Goal: Task Accomplishment & Management: Use online tool/utility

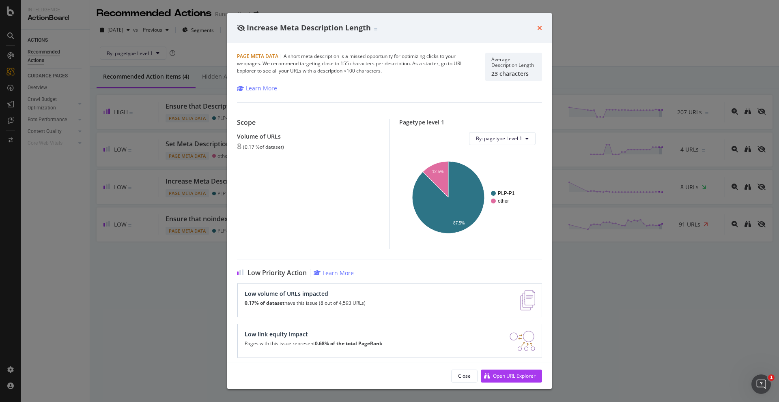
click at [540, 30] on icon "times" at bounding box center [539, 28] width 5 height 6
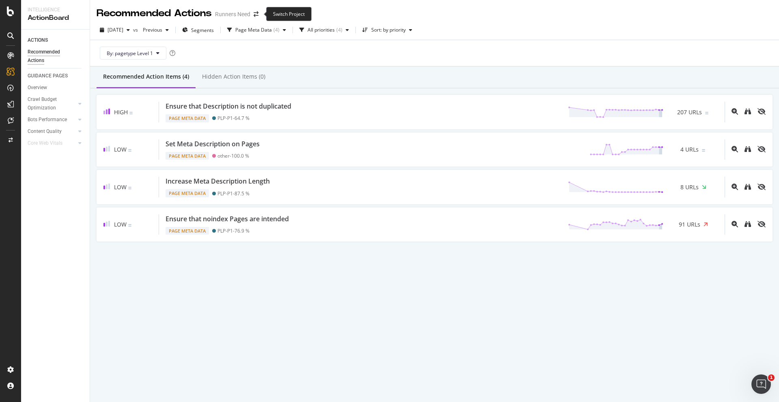
click at [257, 17] on div "Recommended Actions Runners Need" at bounding box center [182, 13] width 170 height 14
click at [257, 17] on icon "arrow-right-arrow-left" at bounding box center [255, 14] width 5 height 6
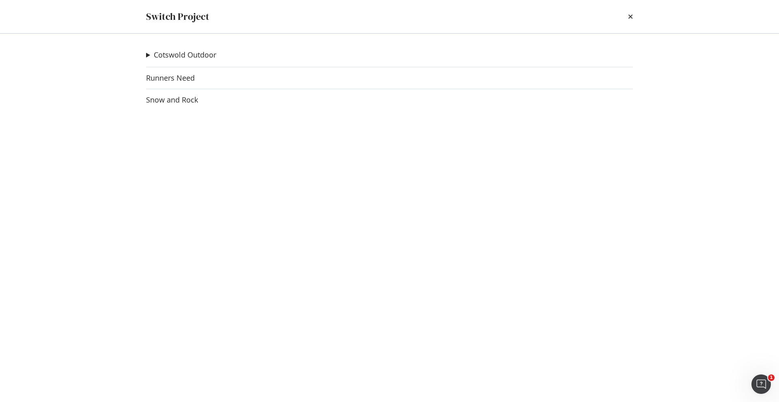
click at [176, 105] on div "Cotswold Outdoor Go Outdoors Ad-Hoc Project Runners Need Snow and Rock" at bounding box center [389, 218] width 519 height 369
click at [172, 104] on link "Snow and Rock" at bounding box center [172, 100] width 52 height 9
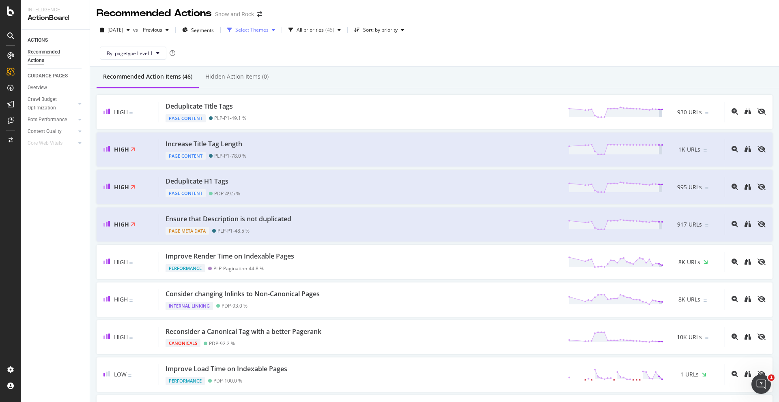
click at [268, 28] on div "Select Themes" at bounding box center [251, 30] width 33 height 5
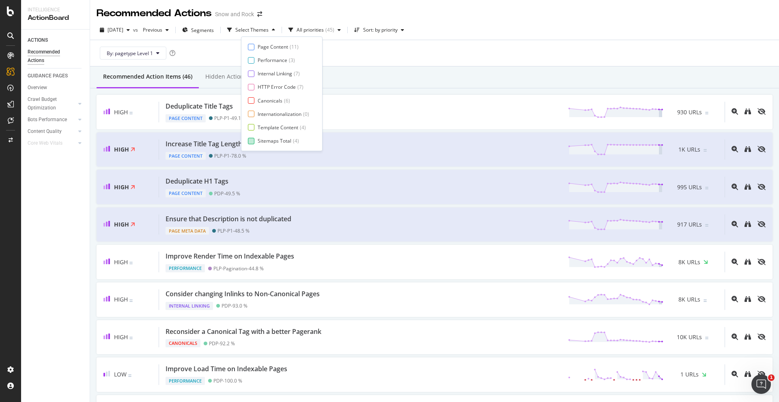
scroll to position [13, 0]
click at [279, 140] on div "Page Meta Data" at bounding box center [275, 140] width 36 height 7
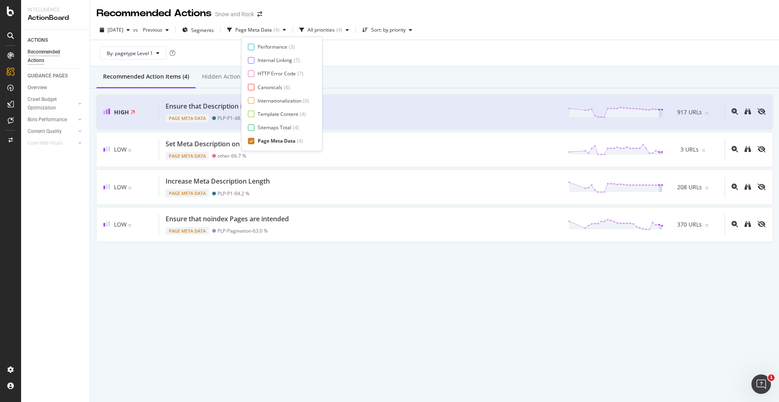
click at [401, 58] on div "By: pagetype Level 1" at bounding box center [435, 53] width 676 height 26
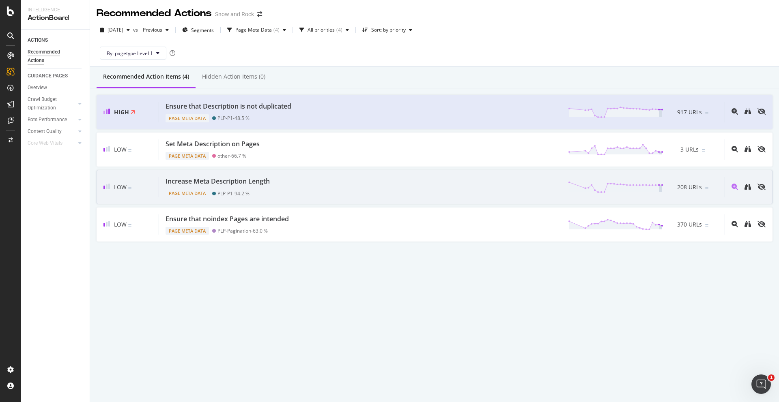
click at [278, 194] on div "Increase Meta Description Length Page Meta Data PLP-P1 - 94.2 % 208 URLs" at bounding box center [441, 187] width 565 height 21
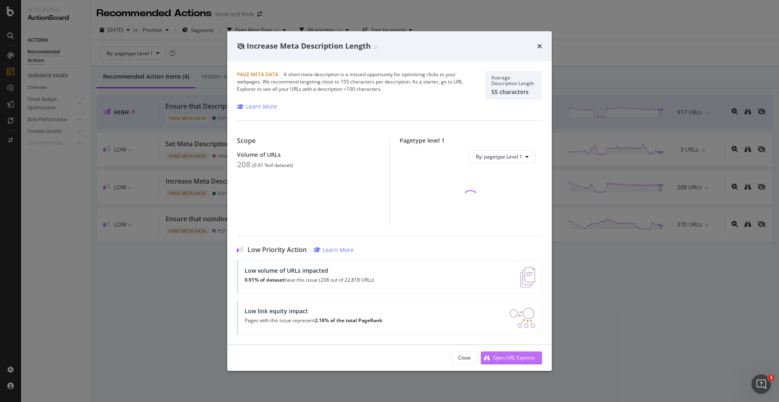
click at [493, 359] on div "Open URL Explorer" at bounding box center [514, 357] width 43 height 7
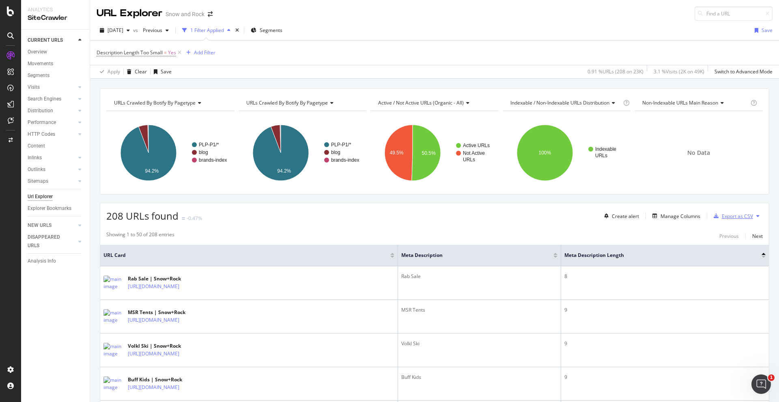
click at [747, 214] on div "Export as CSV" at bounding box center [736, 216] width 31 height 7
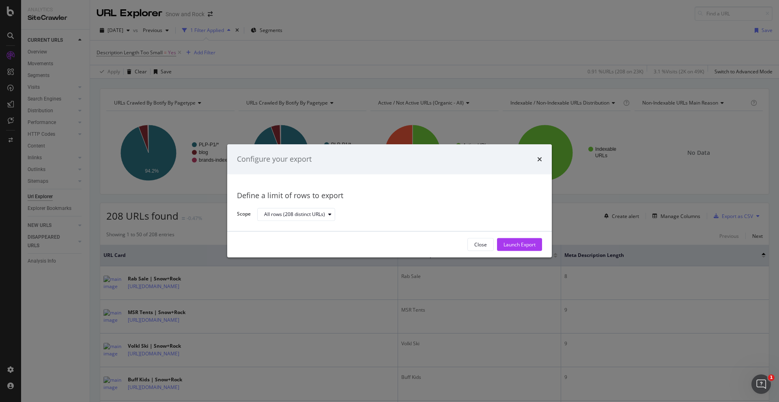
click at [518, 238] on div "Close Launch Export" at bounding box center [389, 245] width 324 height 26
click at [516, 247] on div "Launch Export" at bounding box center [519, 244] width 32 height 7
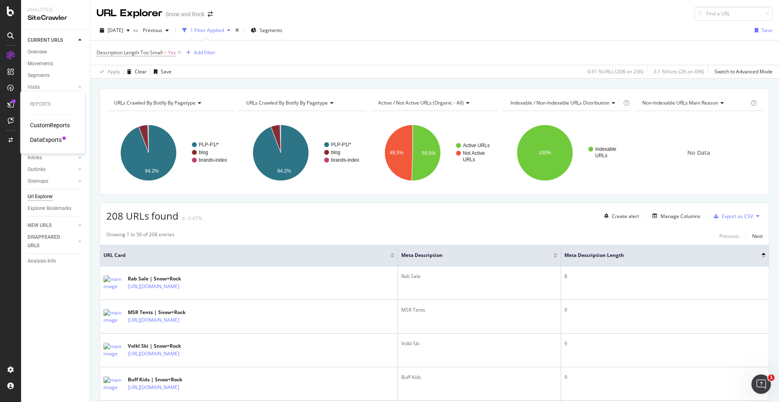
click at [39, 138] on div "DataExports" at bounding box center [46, 140] width 32 height 8
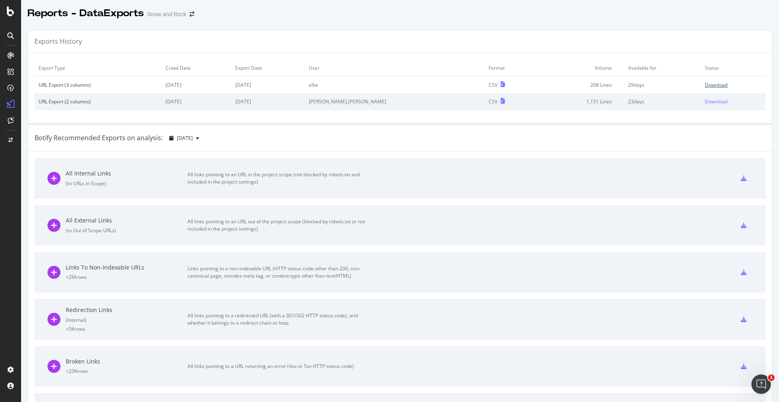
click at [710, 86] on div "Download" at bounding box center [715, 84] width 23 height 7
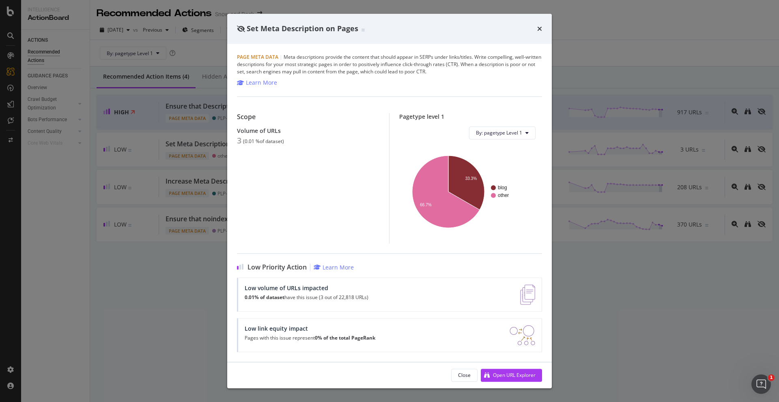
click at [188, 114] on div "Set Meta Description on Pages Page Meta Data | Meta descriptions provide the co…" at bounding box center [389, 201] width 779 height 402
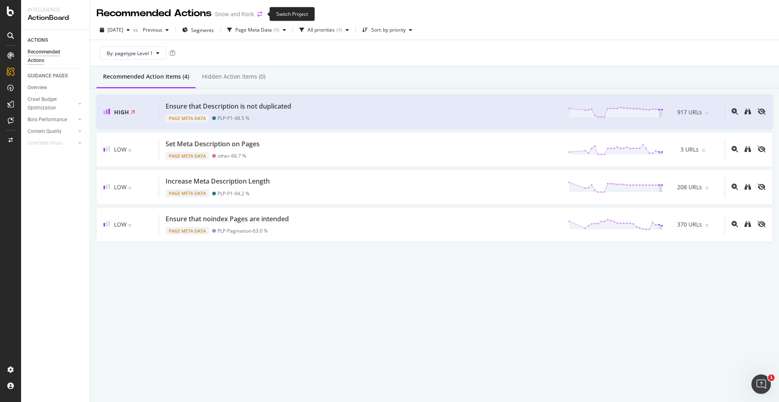
click at [260, 13] on icon "arrow-right-arrow-left" at bounding box center [259, 14] width 5 height 6
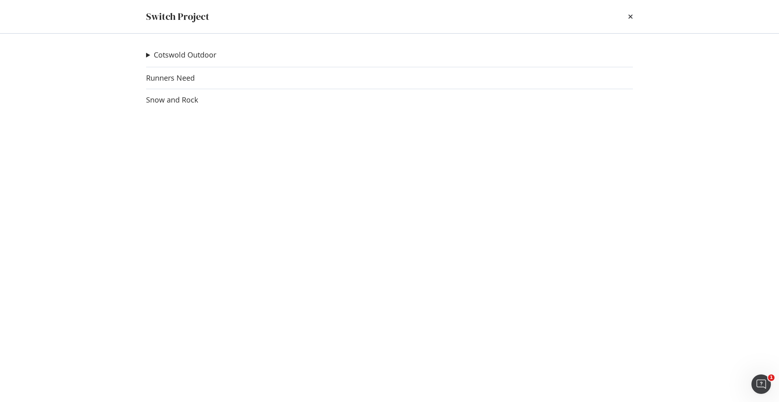
click at [165, 86] on div "Cotswold Outdoor Go Outdoors Ad-Hoc Project Runners Need Snow and Rock" at bounding box center [389, 218] width 519 height 369
click at [165, 81] on link "Runners Need" at bounding box center [170, 78] width 49 height 9
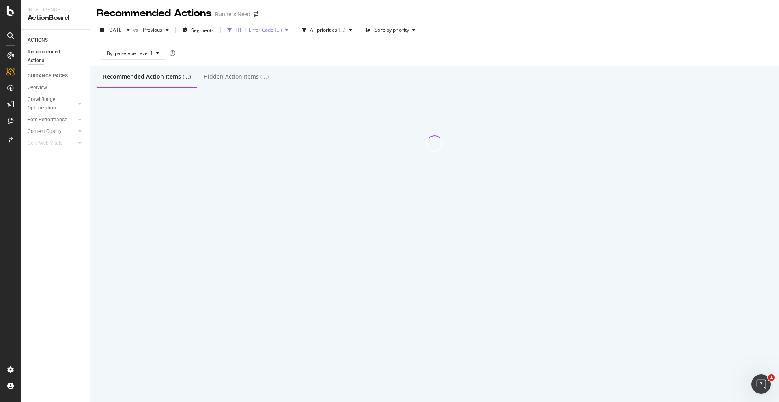
click at [273, 32] on div "HTTP Error Code" at bounding box center [254, 30] width 38 height 5
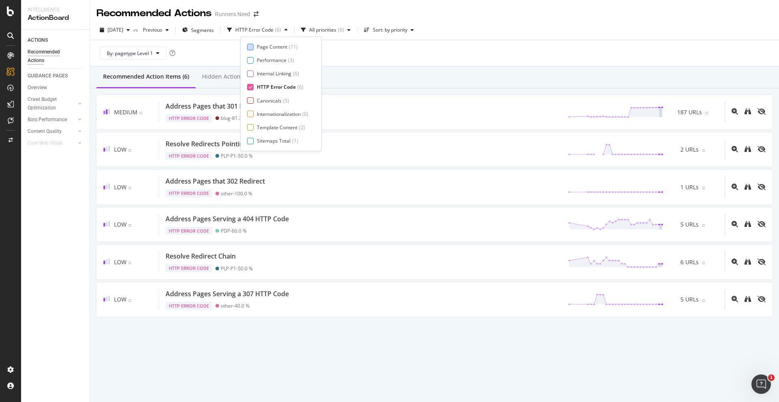
click at [264, 47] on div "Page Content" at bounding box center [272, 46] width 30 height 7
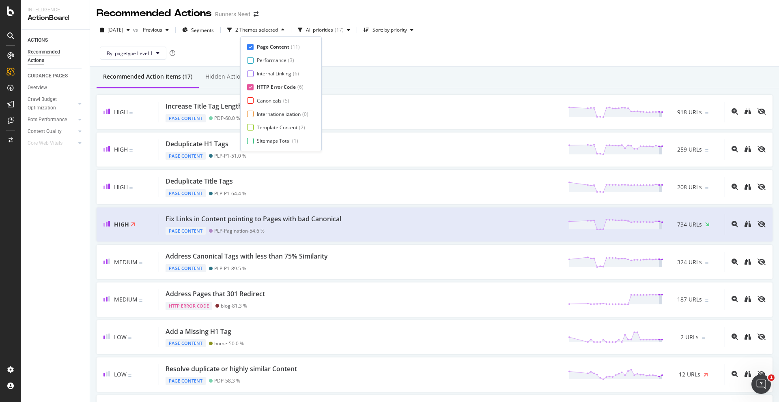
click at [265, 86] on div "HTTP Error Code" at bounding box center [276, 87] width 39 height 7
click at [403, 75] on div "Recommended Action Items (11) Hidden Action Items (0)" at bounding box center [434, 77] width 688 height 22
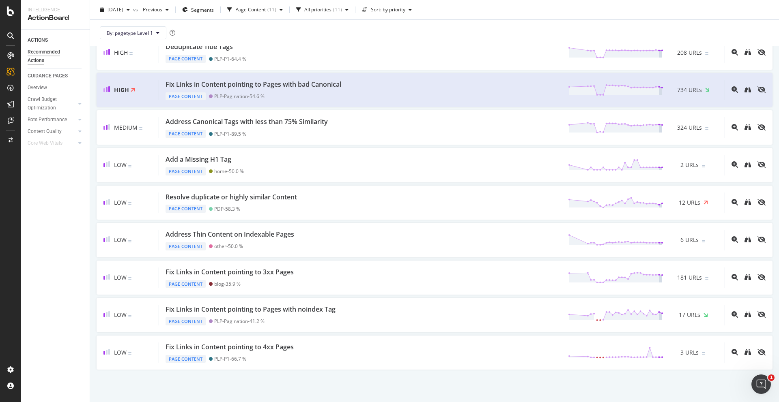
scroll to position [137, 0]
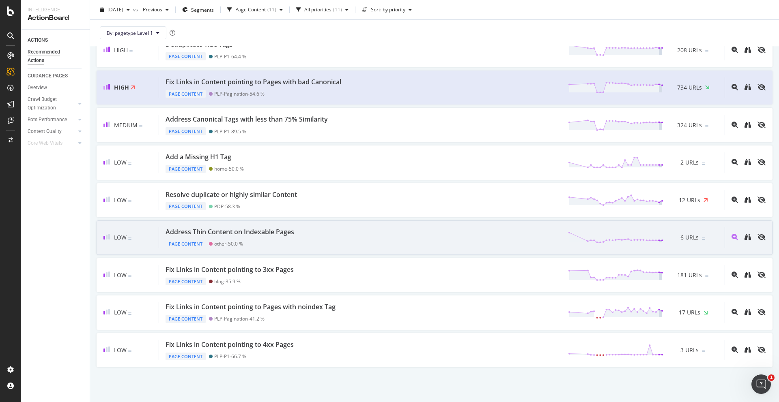
click at [237, 246] on div "other - 50.0 %" at bounding box center [228, 244] width 29 height 6
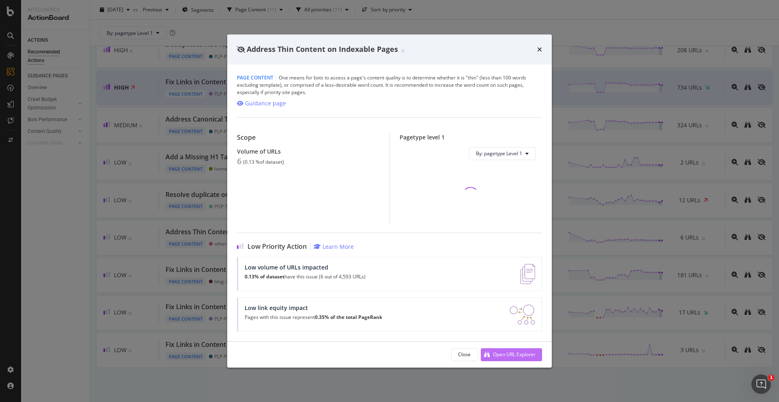
click at [504, 353] on div "Open URL Explorer" at bounding box center [514, 354] width 43 height 7
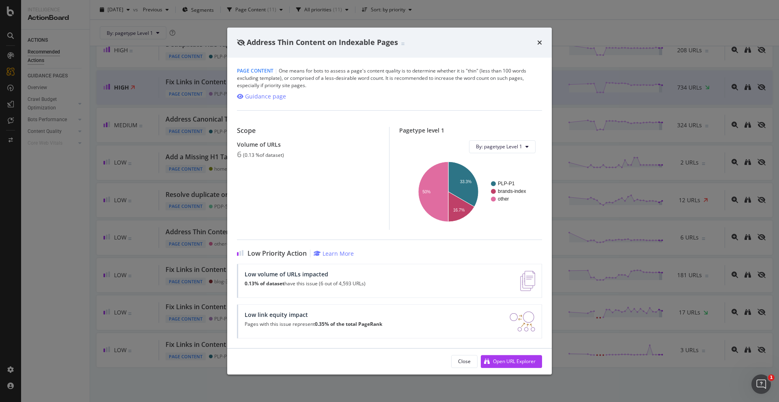
click at [161, 112] on div "Address Thin Content on Indexable Pages Page Content | One means for bots to as…" at bounding box center [389, 201] width 779 height 402
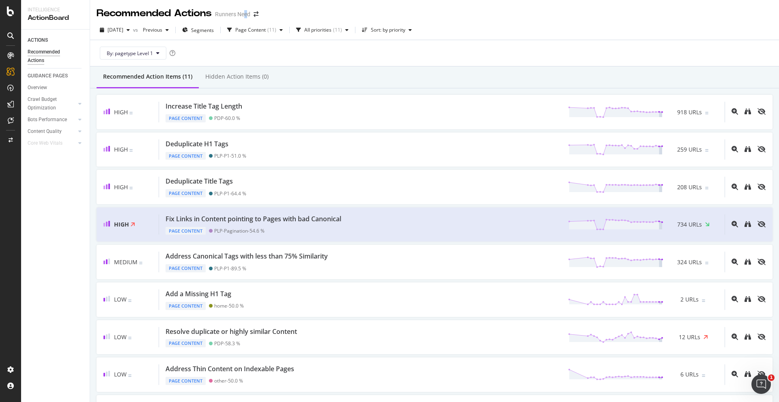
click at [247, 15] on div "Runners Need" at bounding box center [232, 14] width 35 height 8
click at [256, 16] on icon "arrow-right-arrow-left" at bounding box center [255, 14] width 5 height 6
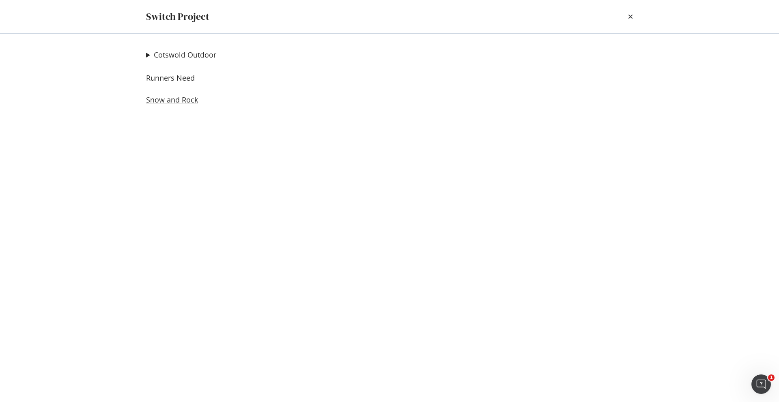
click at [169, 101] on link "Snow and Rock" at bounding box center [172, 100] width 52 height 9
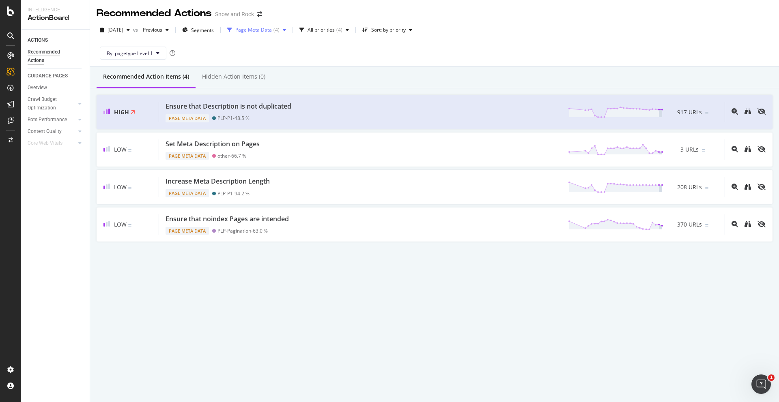
click at [275, 36] on div "Page Meta Data ( 4 )" at bounding box center [256, 30] width 65 height 12
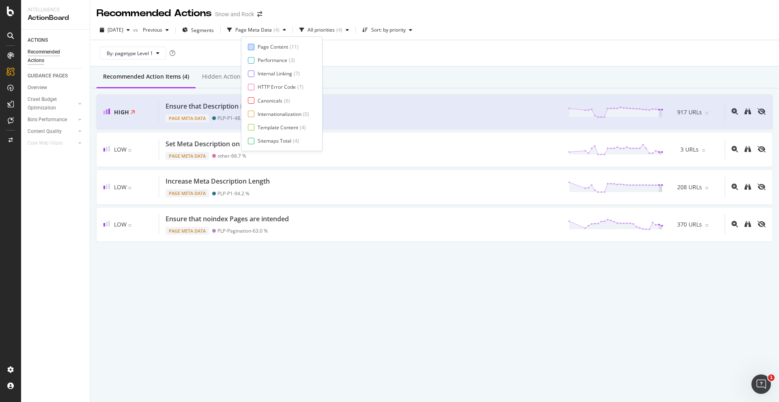
click at [267, 47] on div "Page Content" at bounding box center [272, 46] width 30 height 7
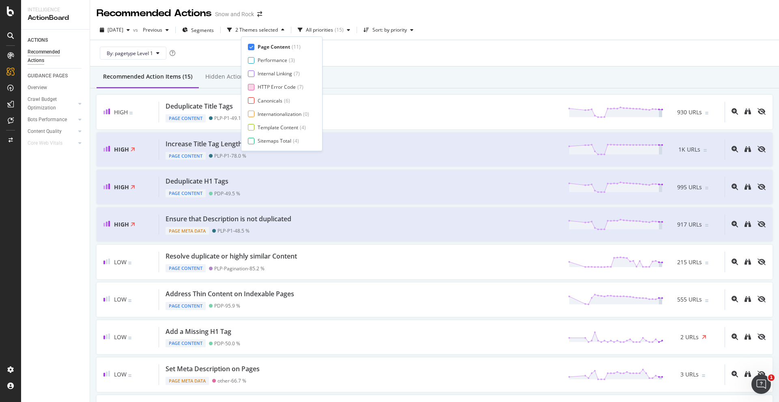
scroll to position [13, 0]
click at [265, 143] on div "Page Meta Data" at bounding box center [276, 140] width 38 height 7
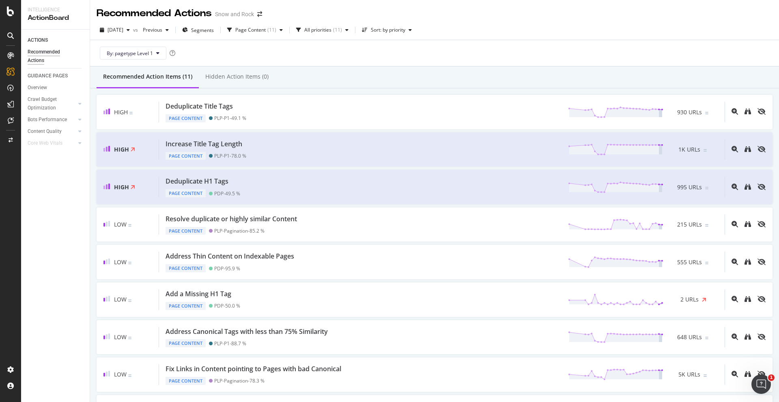
click at [409, 71] on div "Recommended Action Items (11) Hidden Action Items (0)" at bounding box center [434, 77] width 688 height 22
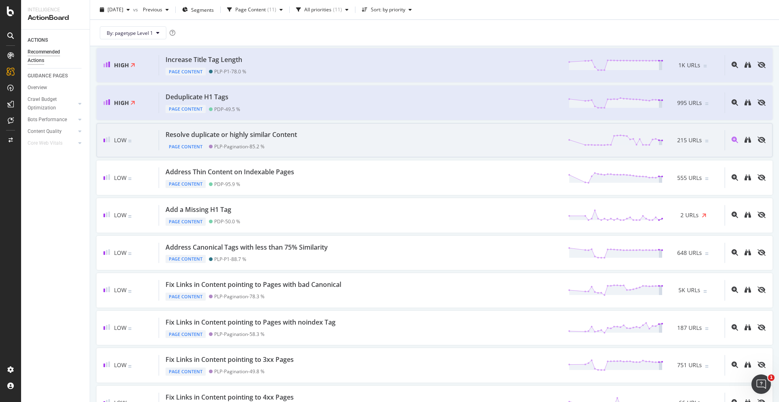
scroll to position [83, 0]
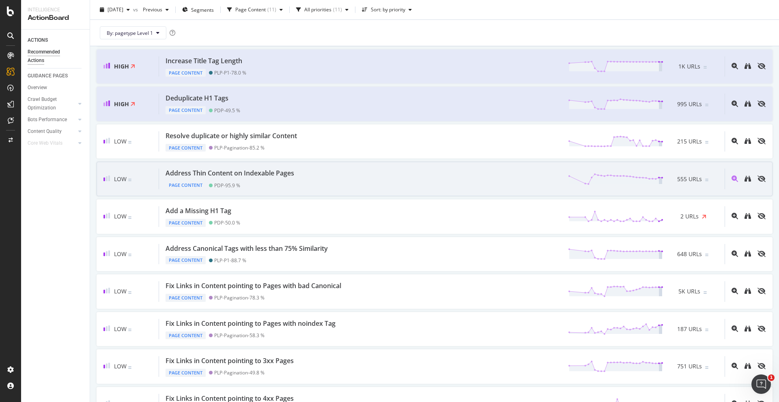
click at [345, 178] on div "Address Thin Content on Indexable Pages Page Content PDP - 95.9 % 555 URLs" at bounding box center [441, 179] width 565 height 21
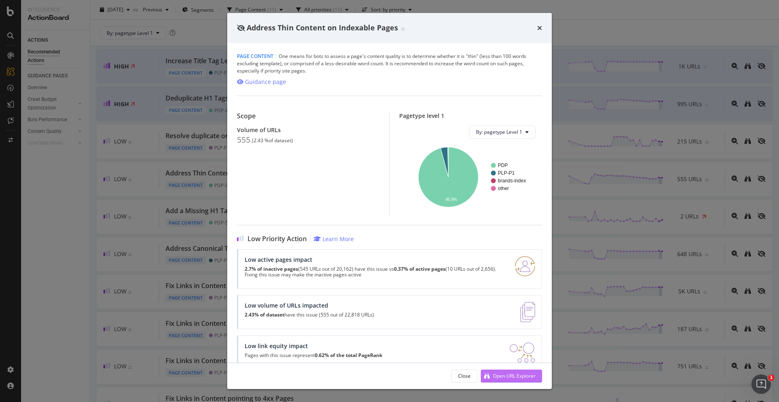
click at [505, 377] on div "Open URL Explorer" at bounding box center [514, 376] width 43 height 7
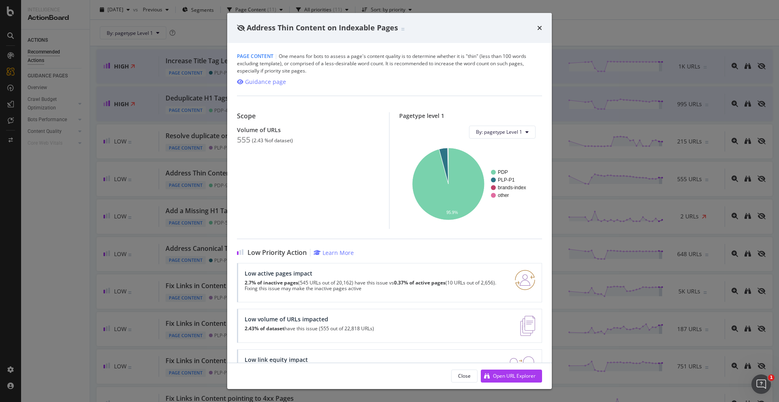
click at [163, 79] on div "Address Thin Content on Indexable Pages Page Content | One means for bots to as…" at bounding box center [389, 201] width 779 height 402
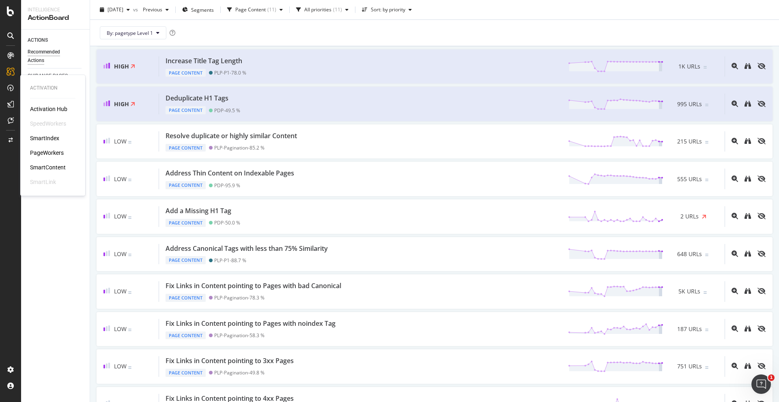
click at [41, 151] on div "PageWorkers" at bounding box center [47, 153] width 34 height 8
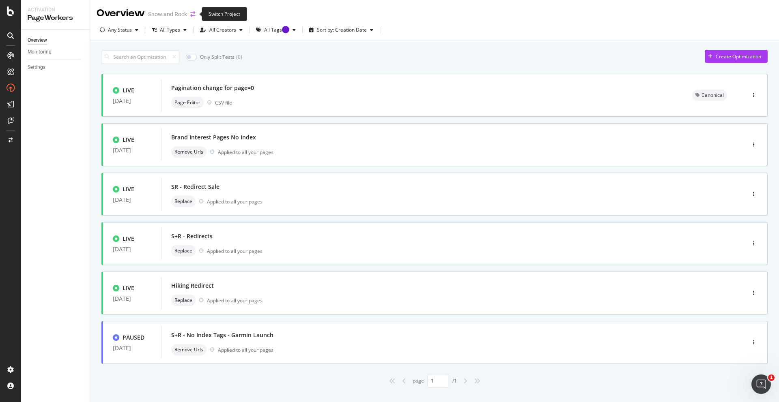
click at [193, 16] on icon "arrow-right-arrow-left" at bounding box center [192, 14] width 5 height 6
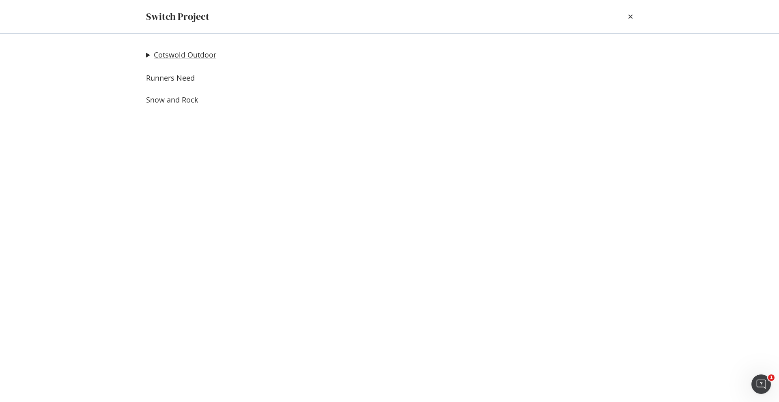
click at [176, 56] on link "Cotswold Outdoor" at bounding box center [185, 55] width 62 height 9
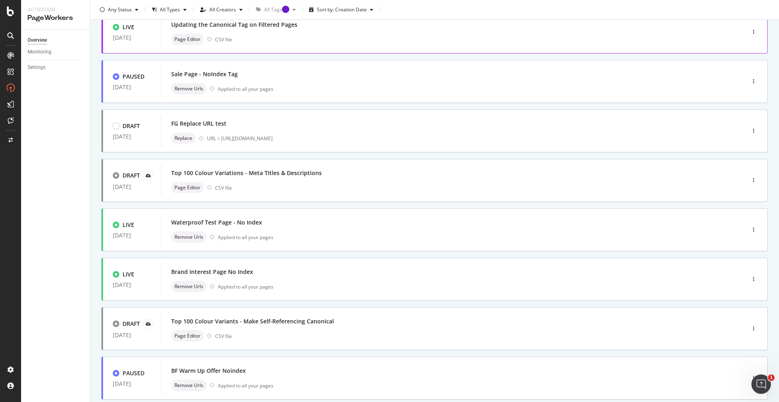
scroll to position [212, 0]
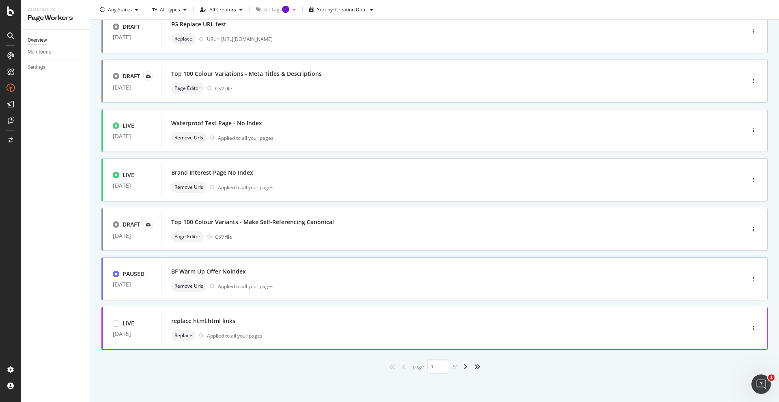
click at [252, 325] on div "replace html.html links" at bounding box center [440, 320] width 539 height 11
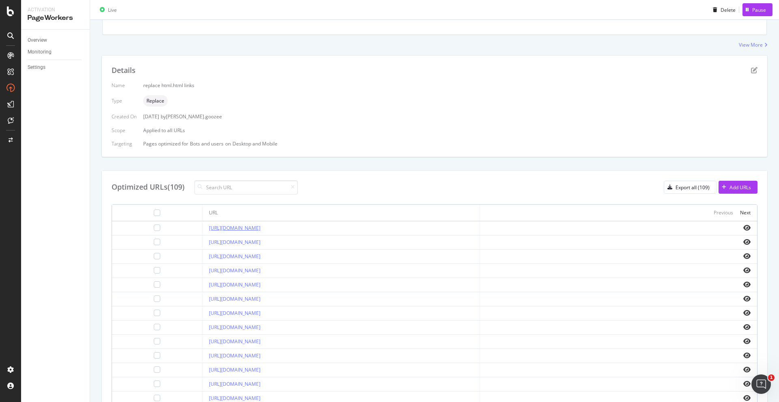
scroll to position [196, 0]
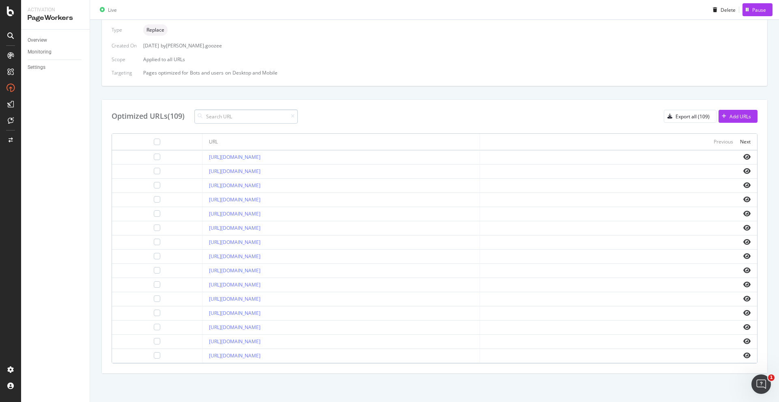
click at [232, 118] on input at bounding box center [245, 116] width 103 height 14
paste input "/c/mens/scarpa.html.html"
type input "/c/mens/scarpa.html.html"
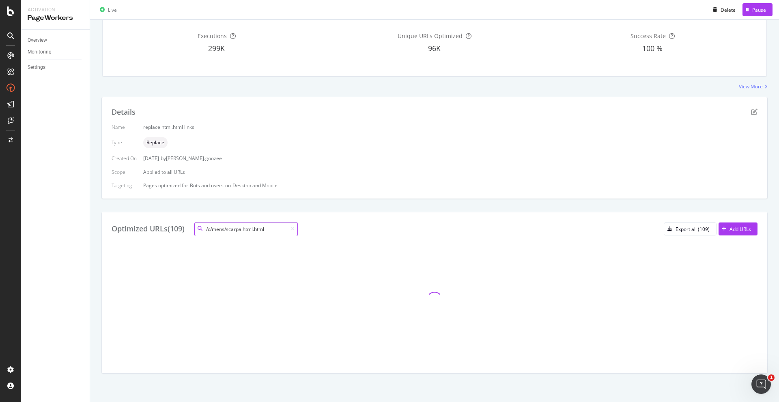
scroll to position [146, 0]
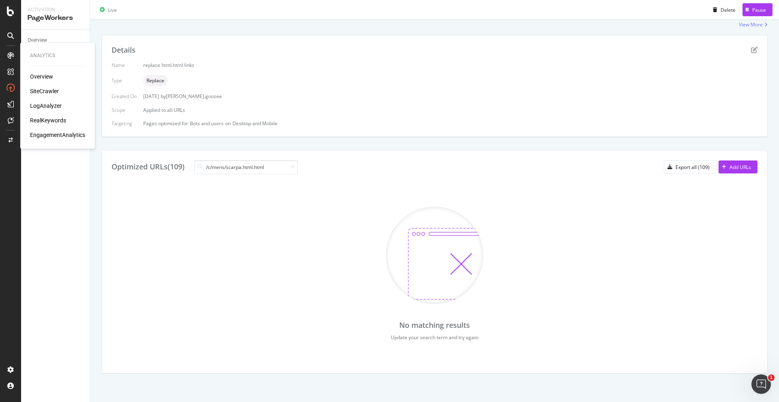
click at [40, 93] on div "SiteCrawler" at bounding box center [44, 91] width 29 height 8
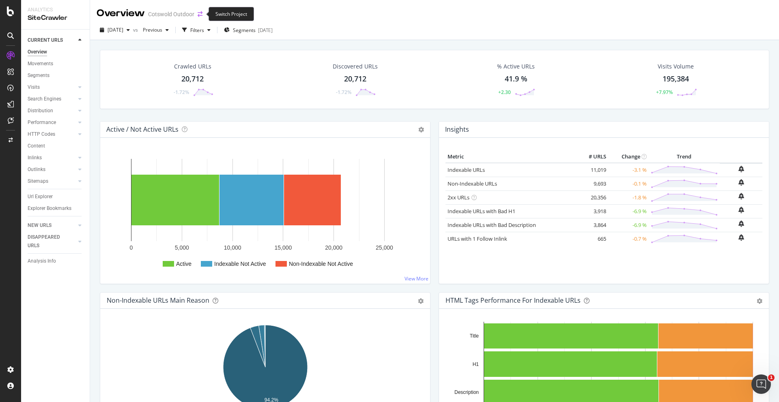
click at [197, 14] on icon "arrow-right-arrow-left" at bounding box center [199, 14] width 5 height 6
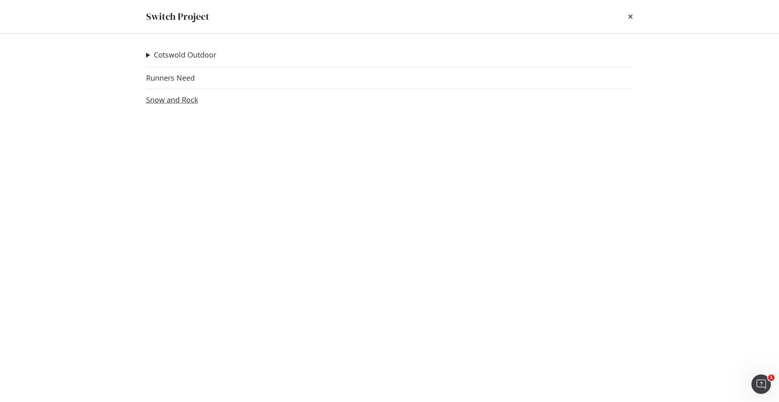
click at [171, 97] on link "Snow and Rock" at bounding box center [172, 100] width 52 height 9
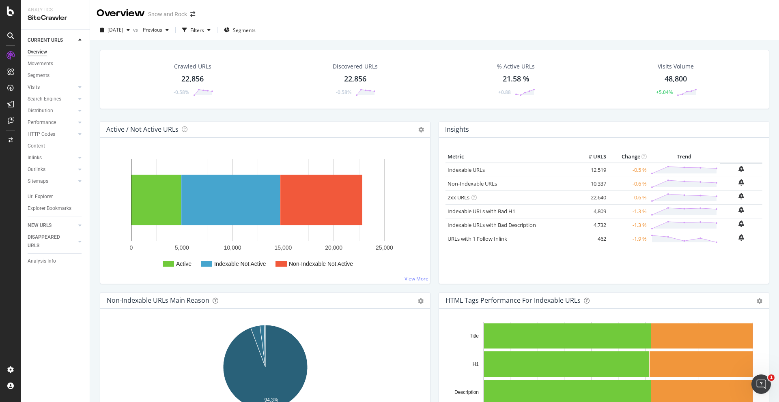
click at [195, 73] on div "Crawled URLs 22,856 -0.58%" at bounding box center [193, 79] width 58 height 42
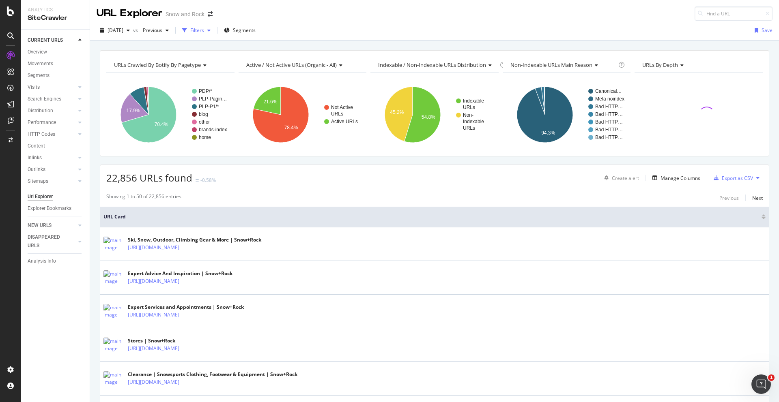
click at [204, 33] on div "Filters" at bounding box center [197, 30] width 14 height 7
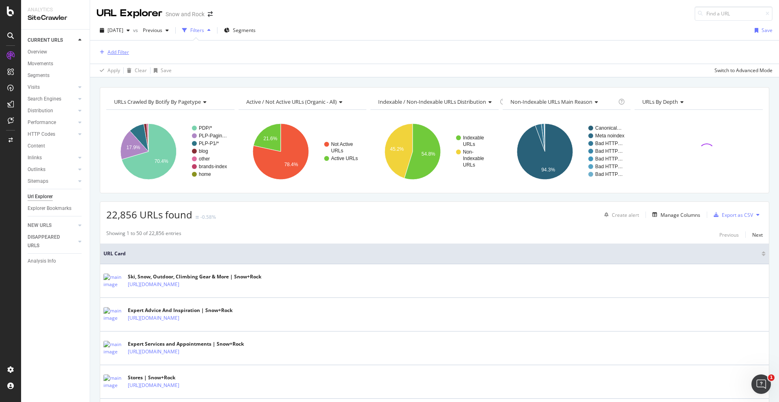
click at [120, 50] on div "Add Filter" at bounding box center [117, 52] width 21 height 7
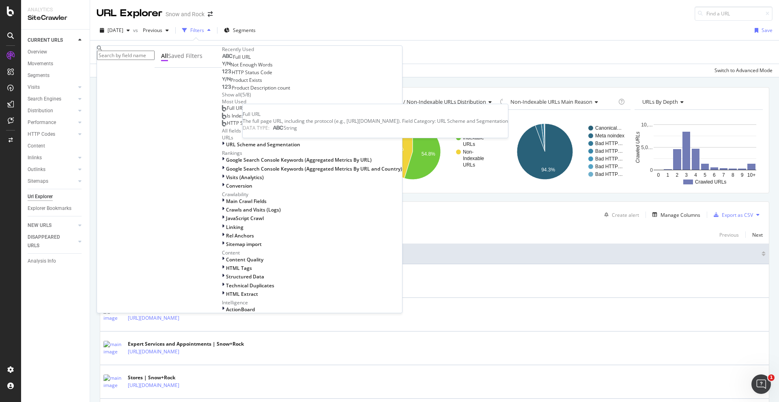
click at [233, 60] on span "Full URL" at bounding box center [242, 57] width 18 height 7
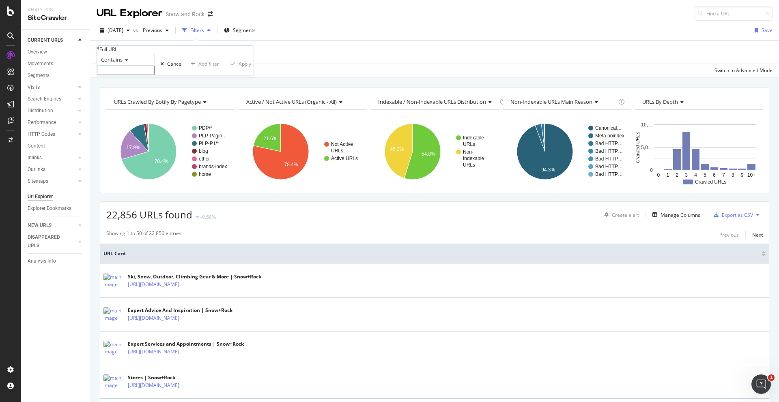
click at [127, 75] on input "text" at bounding box center [126, 70] width 58 height 9
type input "html.html"
click at [238, 70] on div "Apply" at bounding box center [244, 66] width 13 height 7
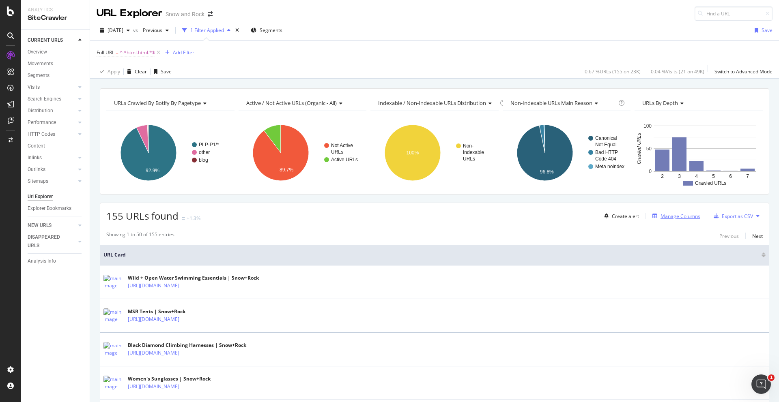
click at [665, 216] on div "Manage Columns" at bounding box center [680, 216] width 40 height 7
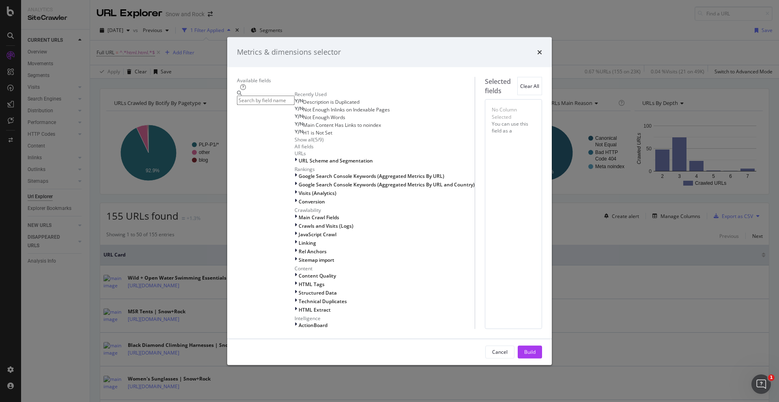
paste input "Top Inlink Anchor Texts"
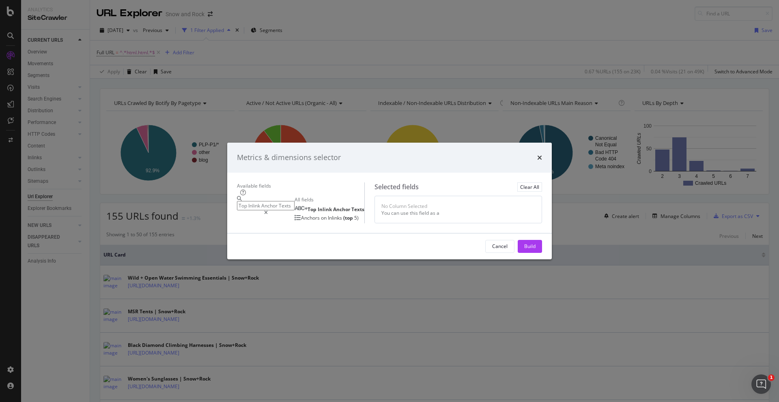
type input "Top Inlink Anchor Texts"
click at [333, 206] on span "Anchor" at bounding box center [342, 209] width 18 height 7
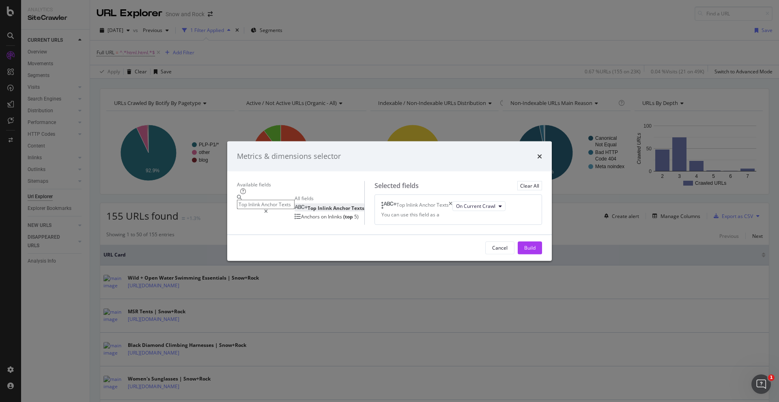
click at [545, 261] on div "Cancel Build" at bounding box center [389, 248] width 324 height 26
click at [535, 251] on div "Build" at bounding box center [529, 247] width 11 height 7
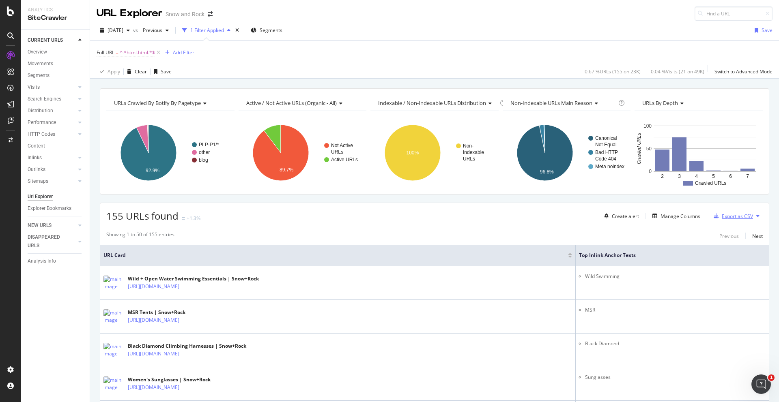
click at [723, 218] on div "Export as CSV" at bounding box center [736, 216] width 31 height 7
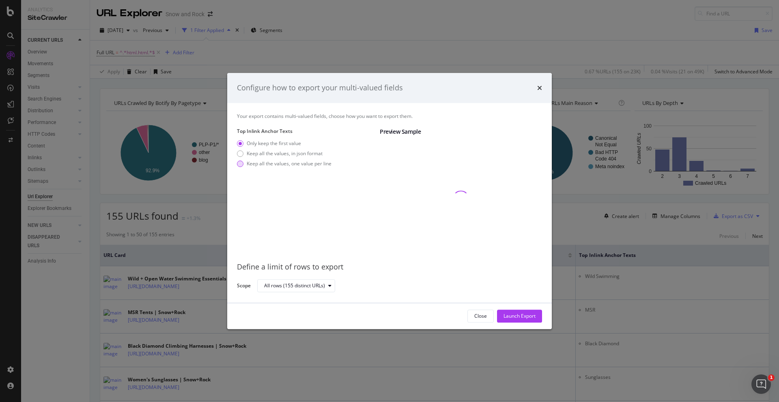
click at [295, 167] on div "Keep all the values, one value per line" at bounding box center [289, 163] width 85 height 7
click at [532, 318] on div "Launch Export" at bounding box center [519, 316] width 32 height 7
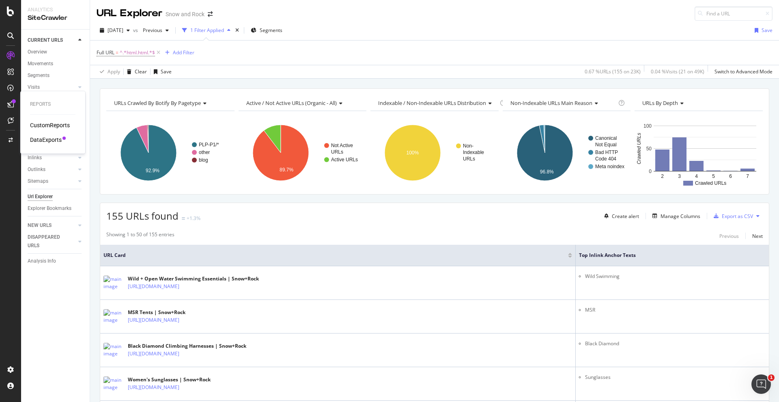
click at [45, 137] on div "DataExports" at bounding box center [46, 140] width 32 height 8
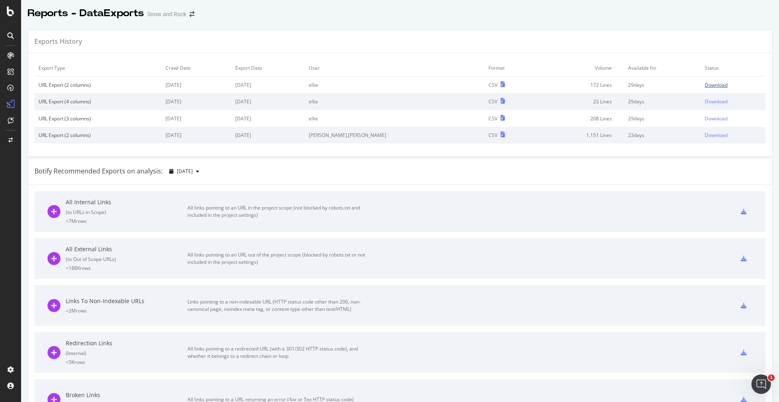
click at [704, 86] on div "Download" at bounding box center [715, 84] width 23 height 7
click at [718, 85] on div "Download" at bounding box center [715, 84] width 23 height 7
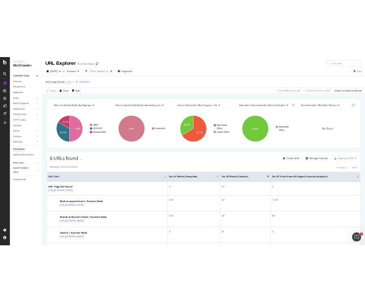
scroll to position [112, 0]
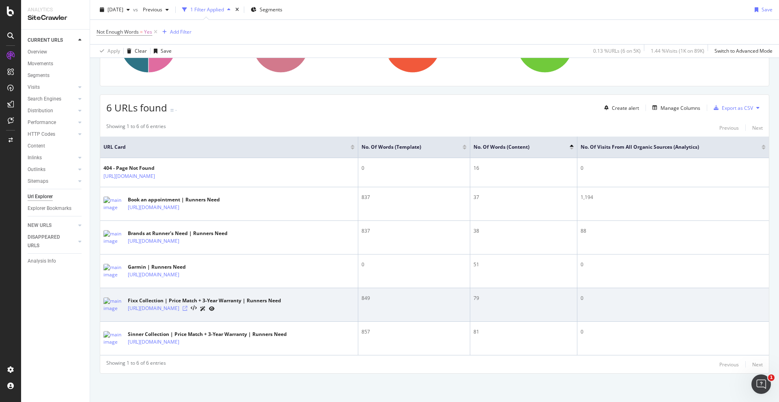
click at [187, 308] on icon at bounding box center [184, 308] width 5 height 5
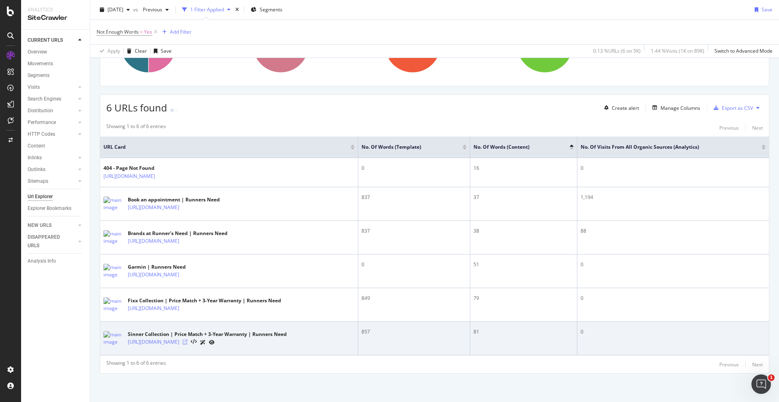
click at [187, 342] on icon at bounding box center [184, 342] width 5 height 5
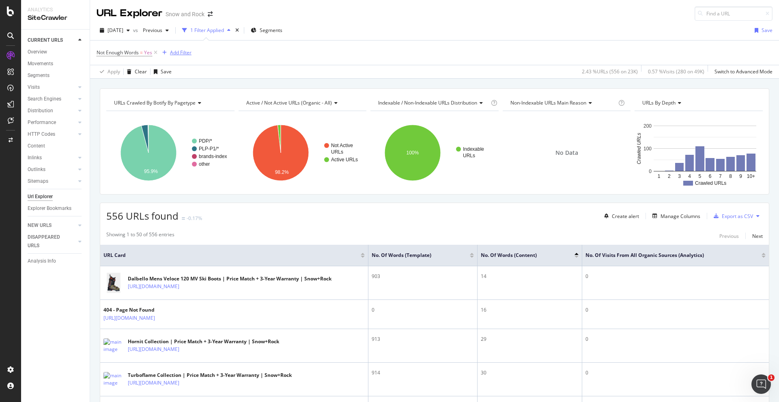
click at [179, 54] on div "Add Filter" at bounding box center [180, 52] width 21 height 7
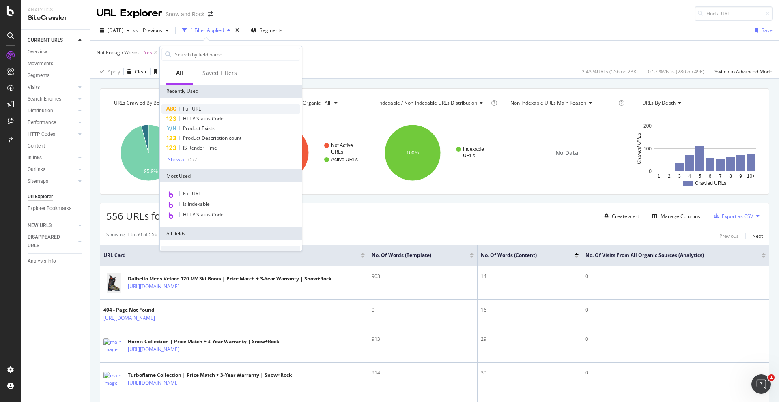
click at [202, 109] on div "Full URL" at bounding box center [230, 109] width 139 height 10
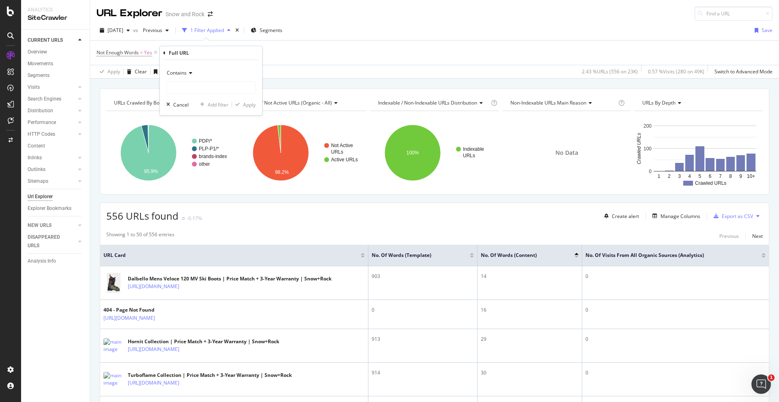
click at [183, 66] on div "Contains" at bounding box center [210, 72] width 89 height 13
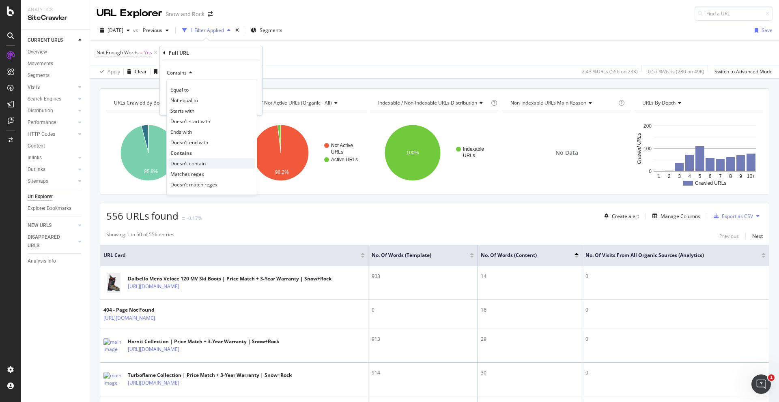
click at [190, 161] on span "Doesn't contain" at bounding box center [187, 163] width 35 height 7
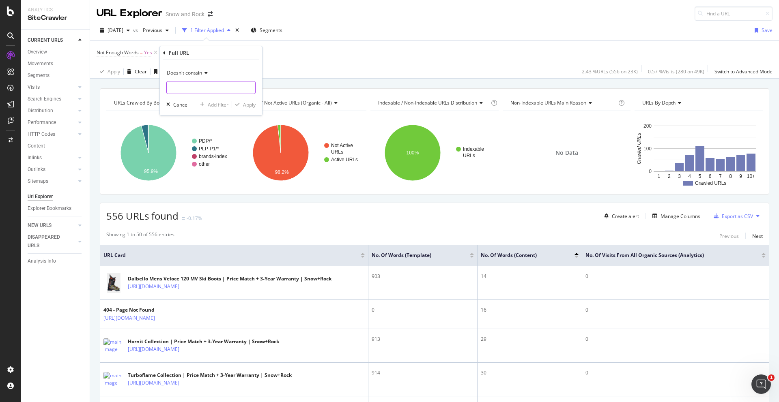
click at [191, 88] on input "text" at bounding box center [211, 87] width 88 height 13
type input "/p/"
click at [253, 104] on div "Apply" at bounding box center [249, 104] width 13 height 7
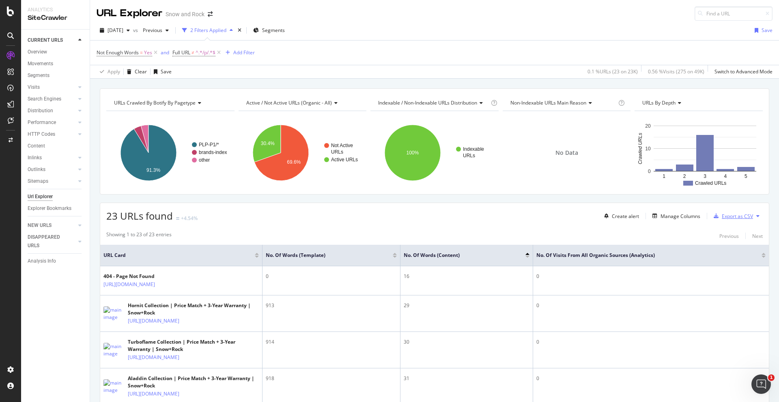
click at [736, 216] on div "Export as CSV" at bounding box center [736, 216] width 31 height 7
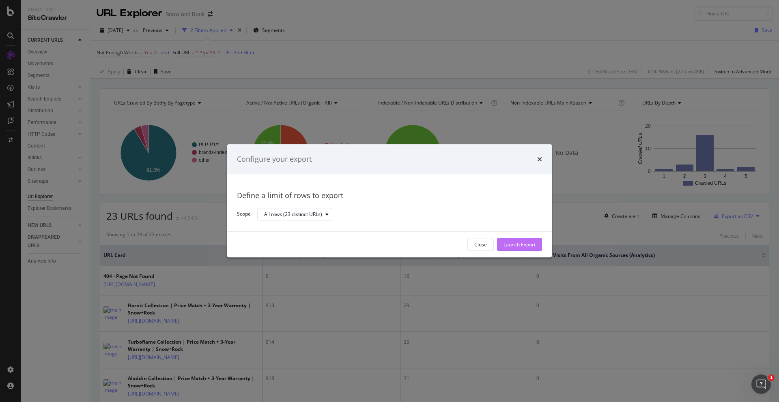
click at [528, 248] on div "Launch Export" at bounding box center [519, 244] width 32 height 7
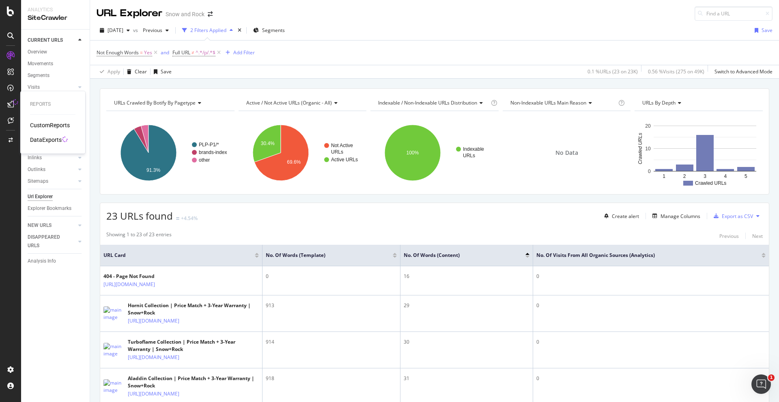
click at [46, 138] on div "DataExports" at bounding box center [46, 140] width 32 height 8
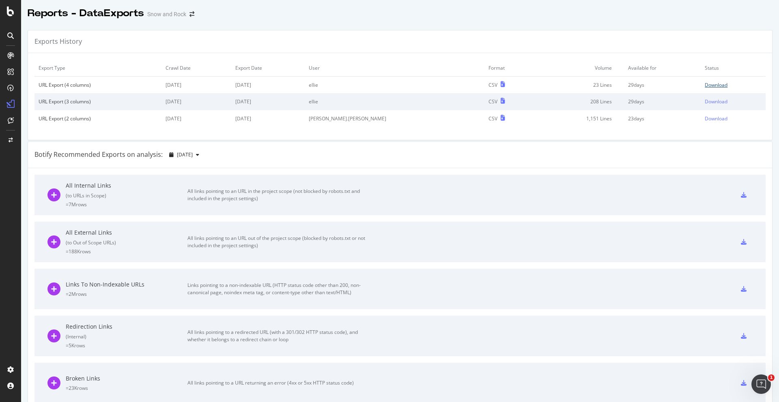
click at [710, 86] on div "Download" at bounding box center [715, 84] width 23 height 7
